Goal: Book appointment/travel/reservation

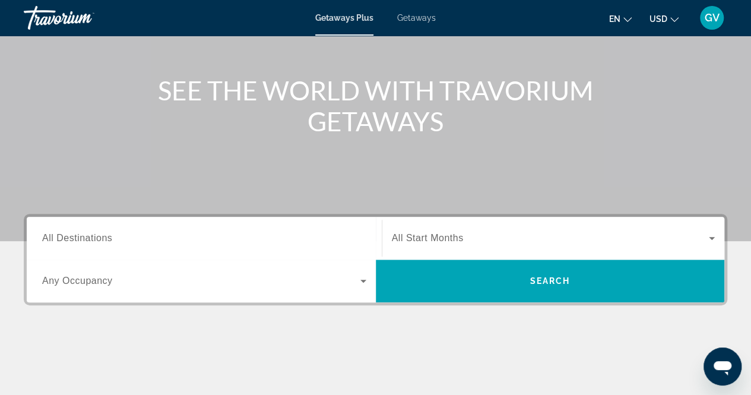
scroll to position [115, 0]
click at [418, 17] on span "Getaways" at bounding box center [416, 18] width 39 height 10
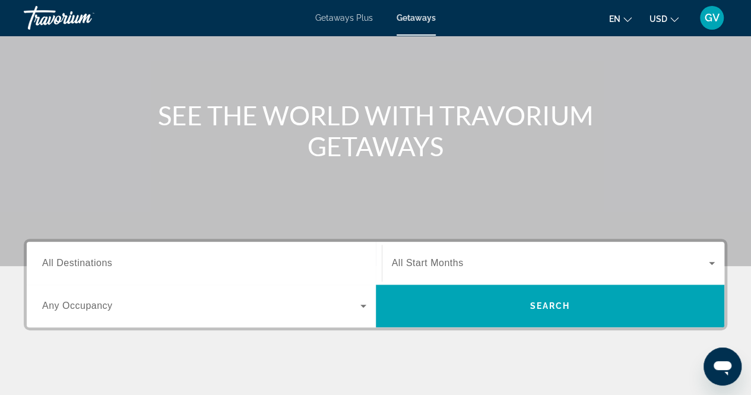
scroll to position [106, 0]
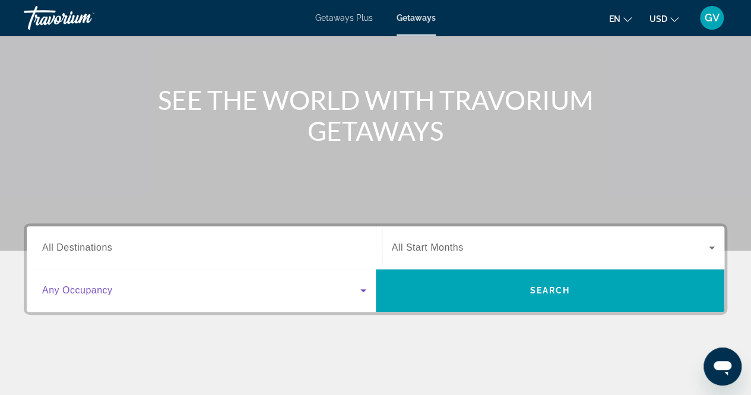
click at [363, 292] on icon "Search widget" at bounding box center [363, 290] width 14 height 14
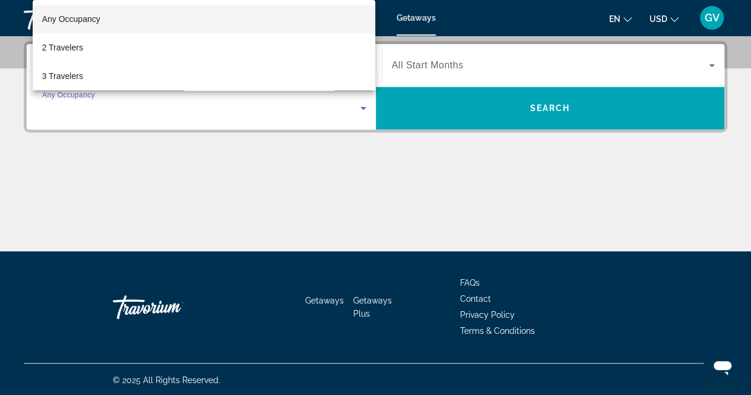
scroll to position [289, 0]
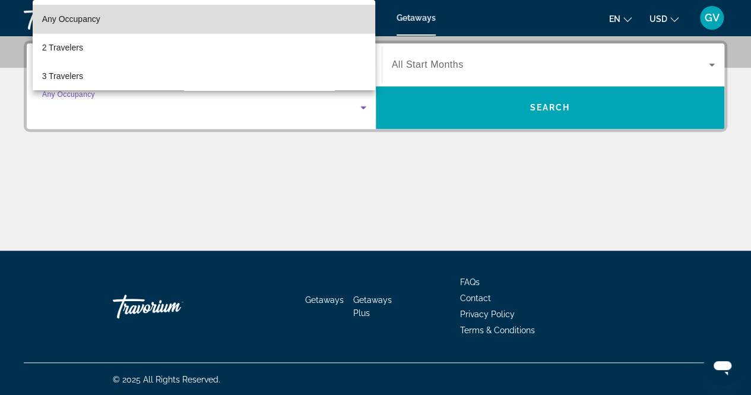
click at [317, 11] on mat-option "Any Occupancy" at bounding box center [204, 19] width 343 height 29
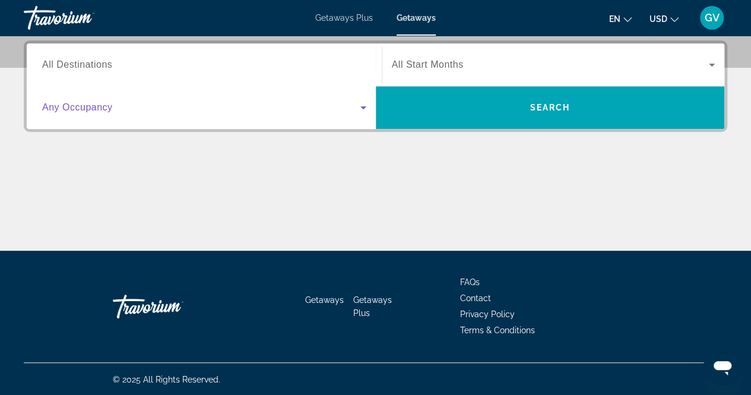
click at [118, 61] on input "Destination All Destinations" at bounding box center [204, 65] width 324 height 14
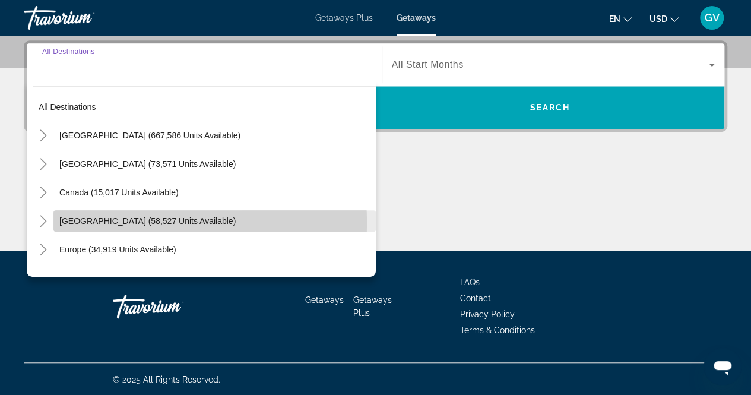
click at [153, 222] on span "[GEOGRAPHIC_DATA] (58,527 units available)" at bounding box center [147, 221] width 176 height 10
type input "**********"
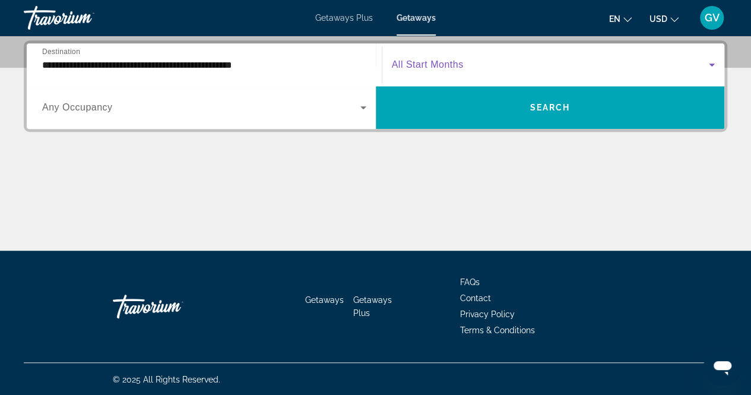
click at [711, 64] on icon "Search widget" at bounding box center [712, 65] width 6 height 3
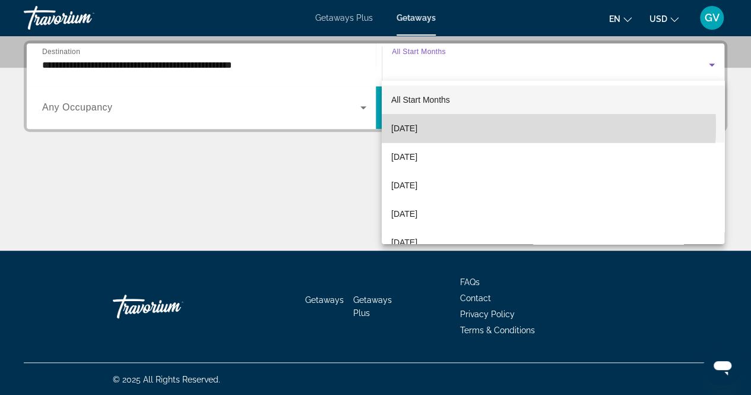
click at [510, 127] on mat-option "[DATE]" at bounding box center [553, 128] width 343 height 29
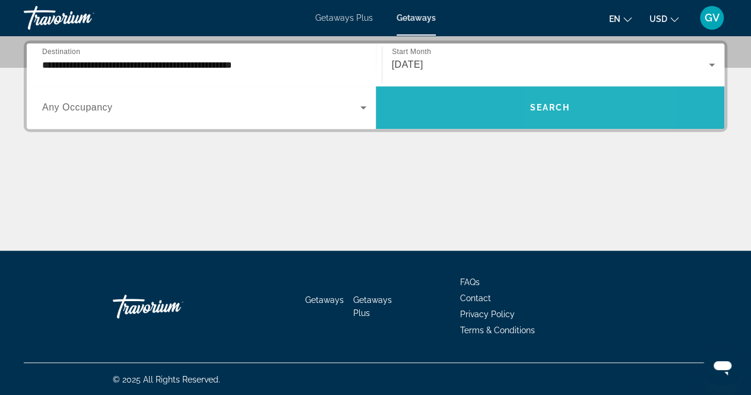
click at [555, 103] on span "Search" at bounding box center [550, 108] width 40 height 10
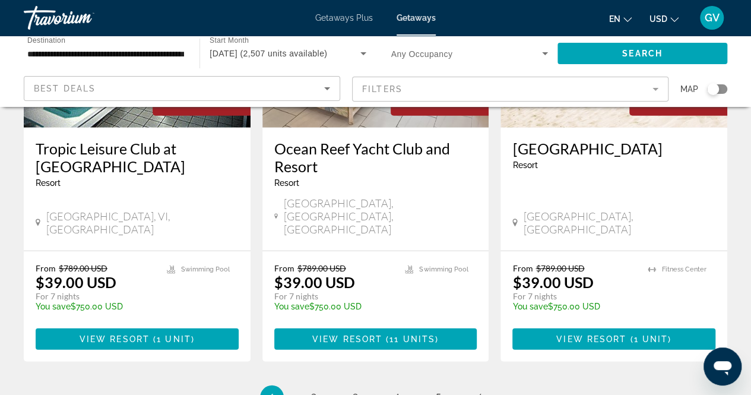
scroll to position [1516, 0]
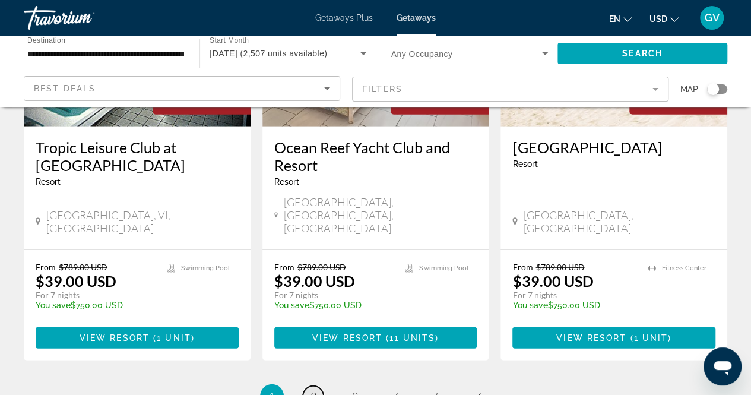
click at [311, 390] on span "2" at bounding box center [314, 396] width 6 height 13
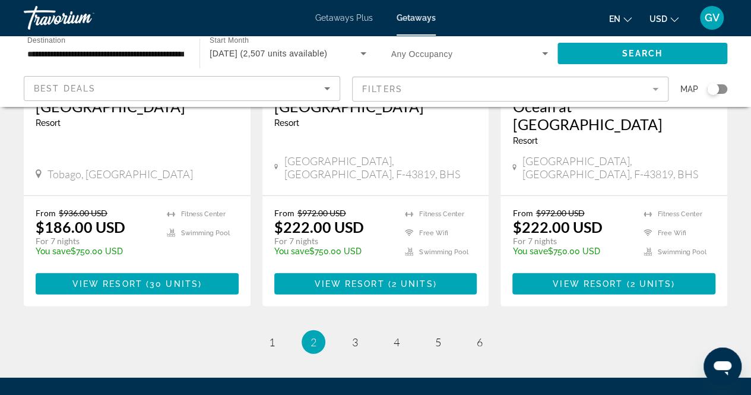
scroll to position [1658, 0]
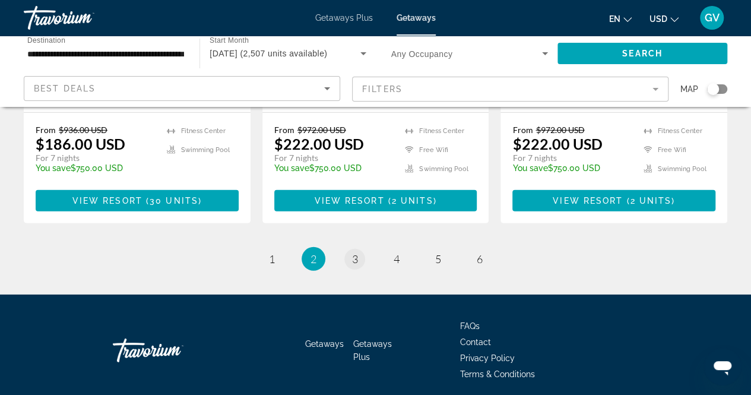
click at [356, 252] on span "3" at bounding box center [355, 258] width 6 height 13
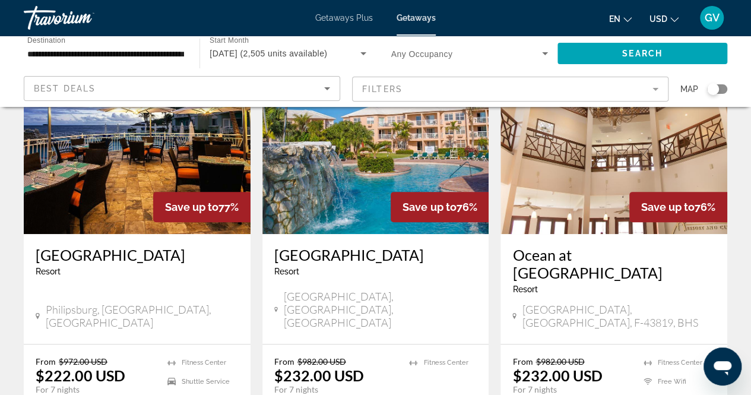
scroll to position [96, 0]
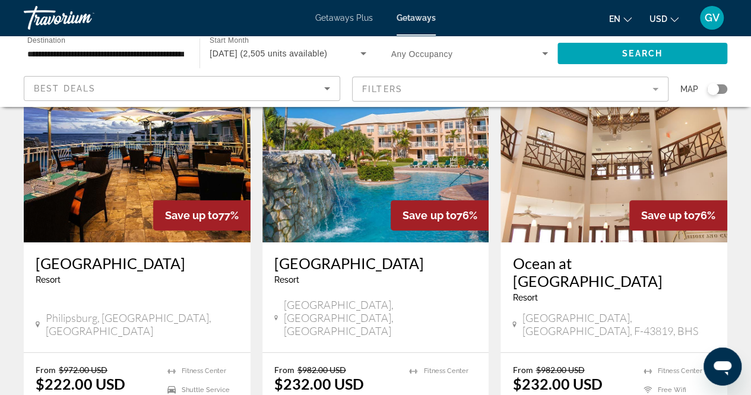
click at [201, 197] on img "Main content" at bounding box center [137, 147] width 227 height 190
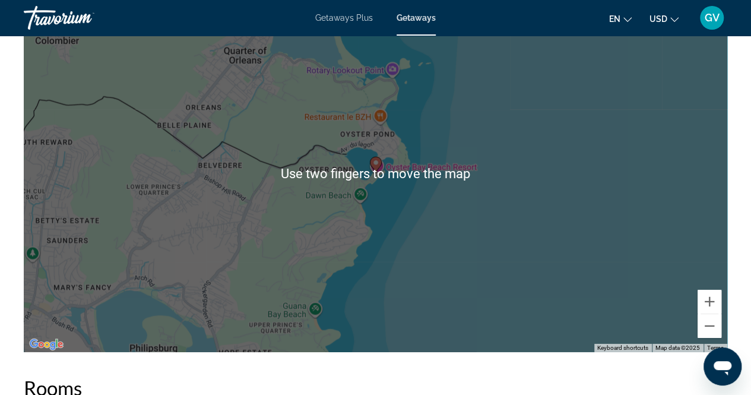
scroll to position [1726, 0]
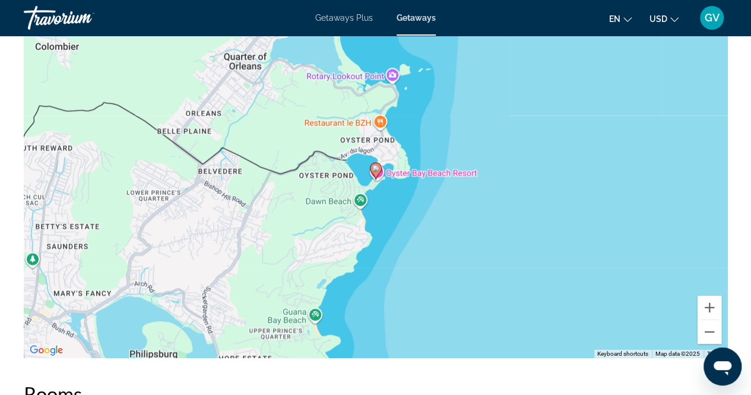
click at [444, 178] on div "To activate drag with keyboard, press Alt + Enter. Once in keyboard drag state,…" at bounding box center [376, 180] width 704 height 356
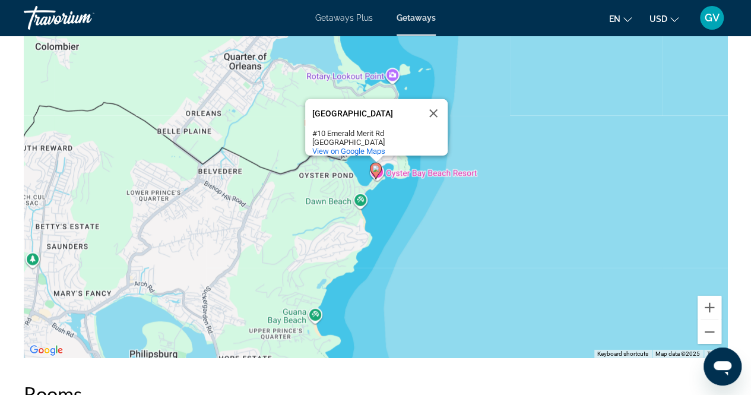
click at [377, 177] on icon "Main content" at bounding box center [375, 170] width 11 height 15
click at [618, 239] on div "To navigate, press the arrow keys. To activate drag with keyboard, press Alt + …" at bounding box center [376, 180] width 704 height 356
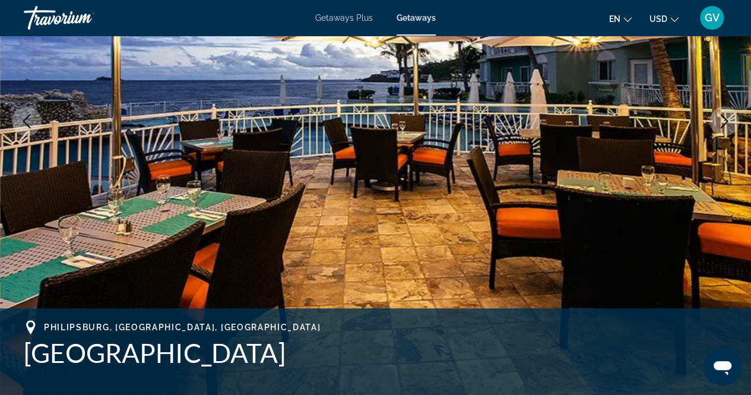
scroll to position [0, 0]
